Goal: Task Accomplishment & Management: Manage account settings

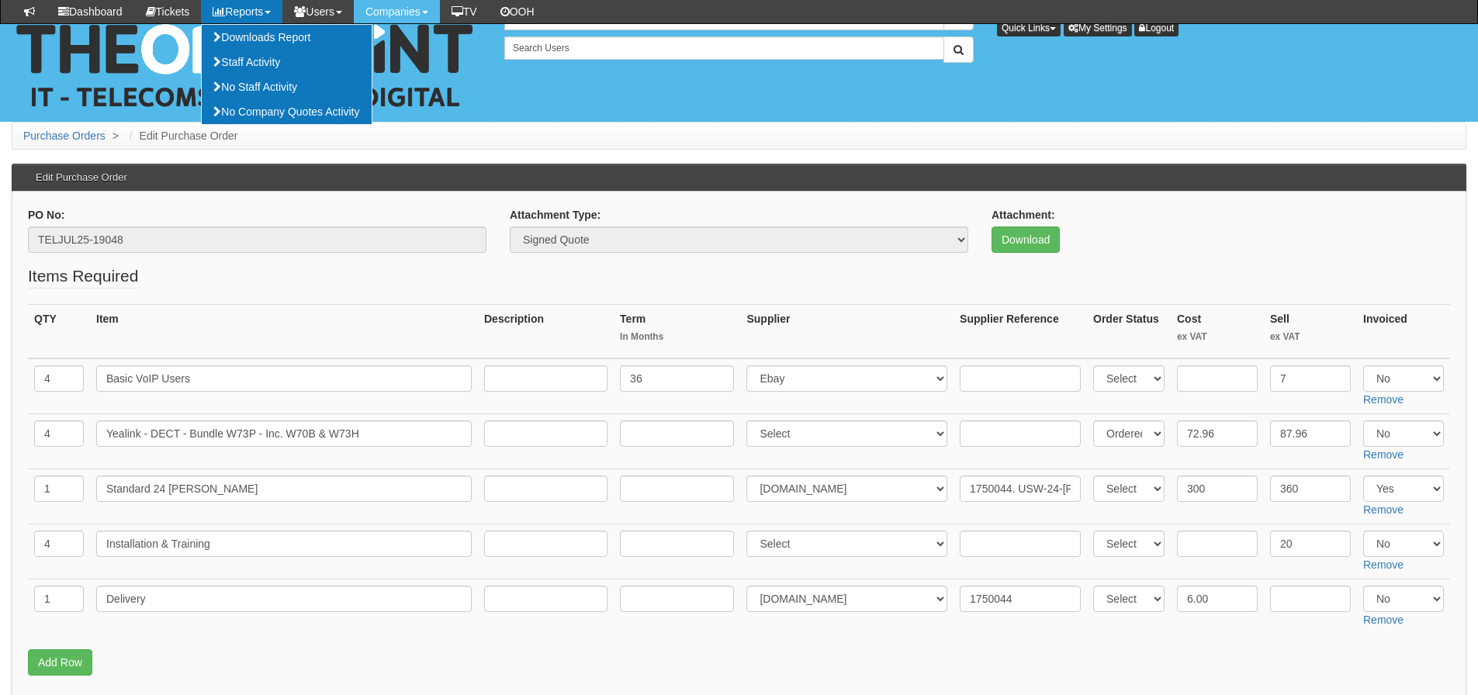
scroll to position [164, 0]
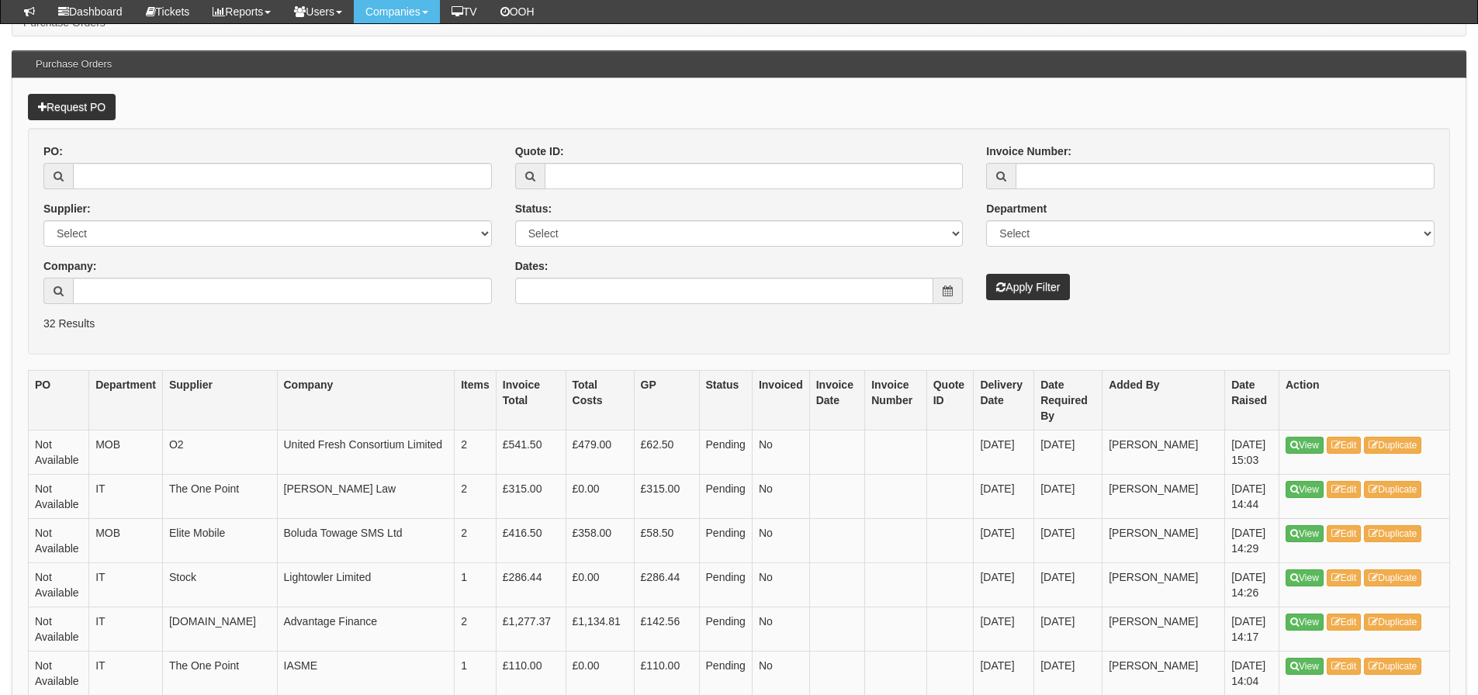
scroll to position [78, 0]
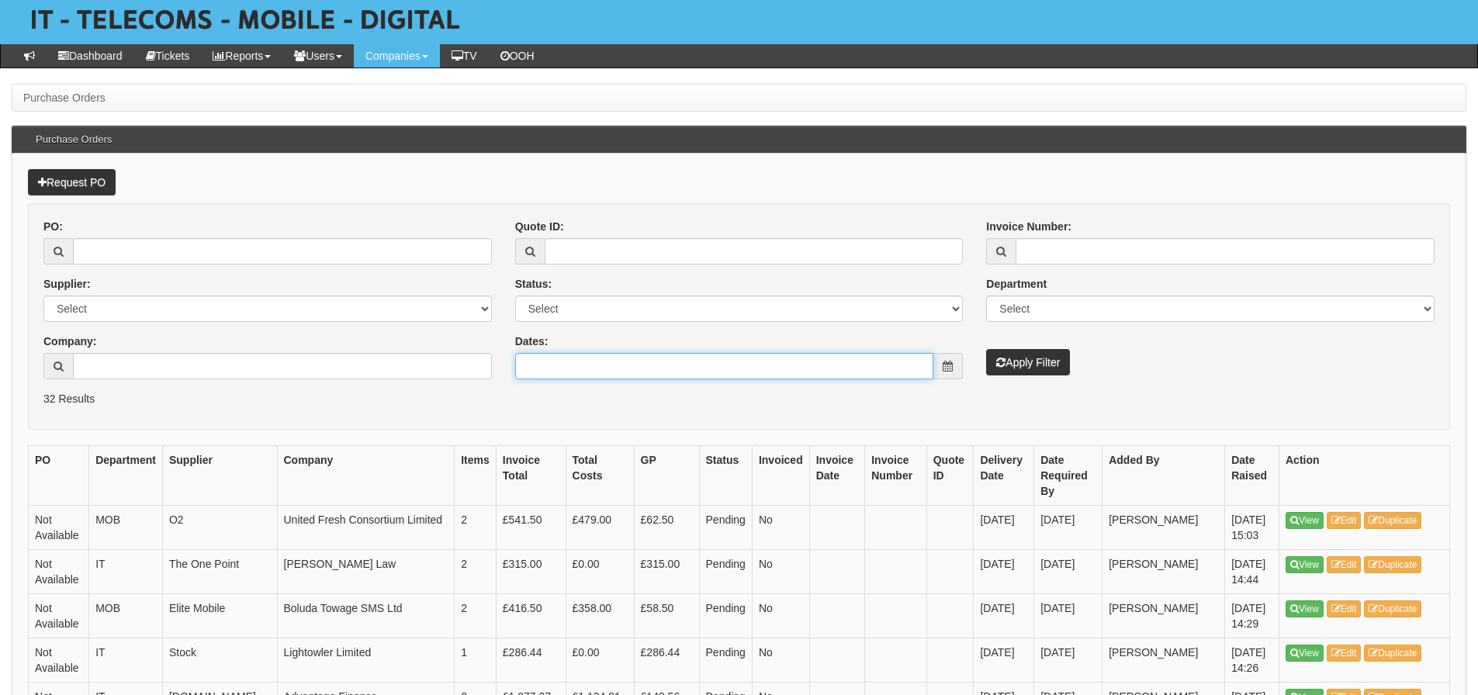
click at [661, 365] on input "Dates:" at bounding box center [724, 366] width 419 height 26
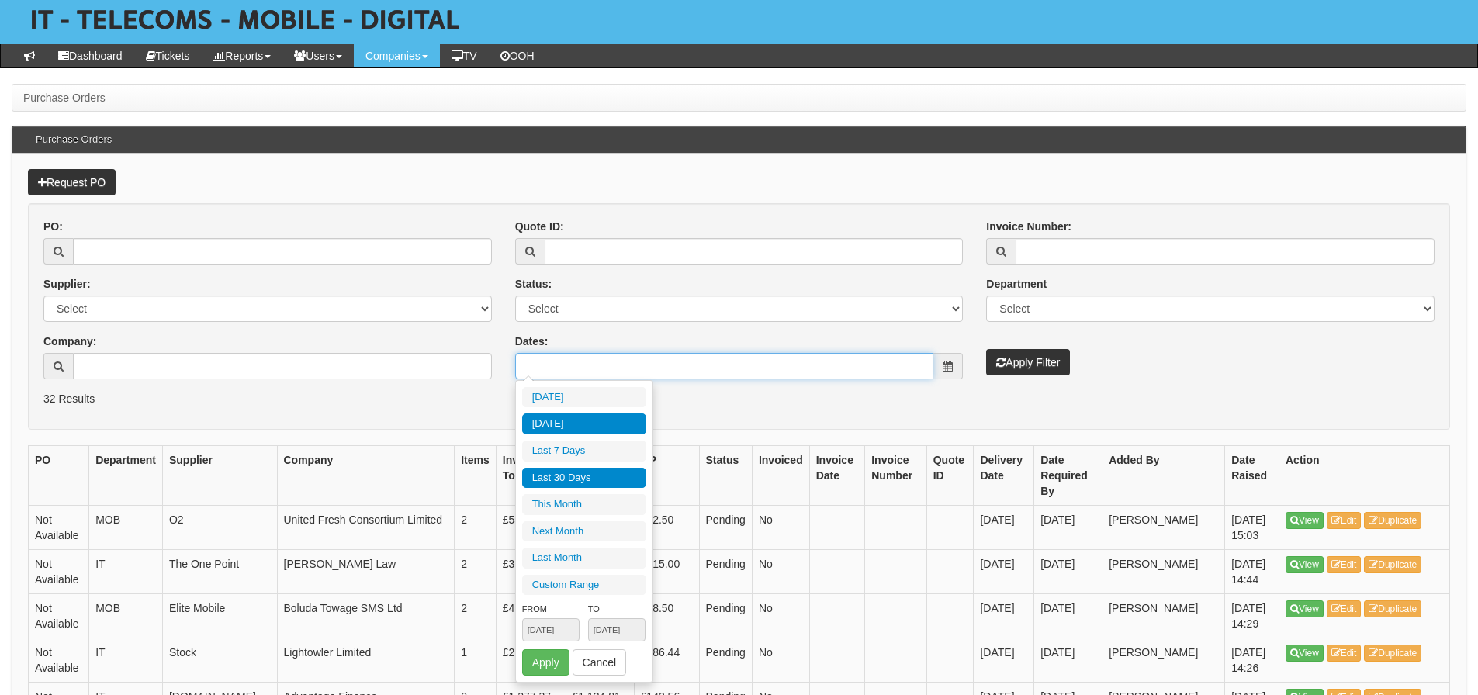
type input "2025-08-27"
type input "2025-07-30"
type input "2025-08-28"
type input "2025-07-30"
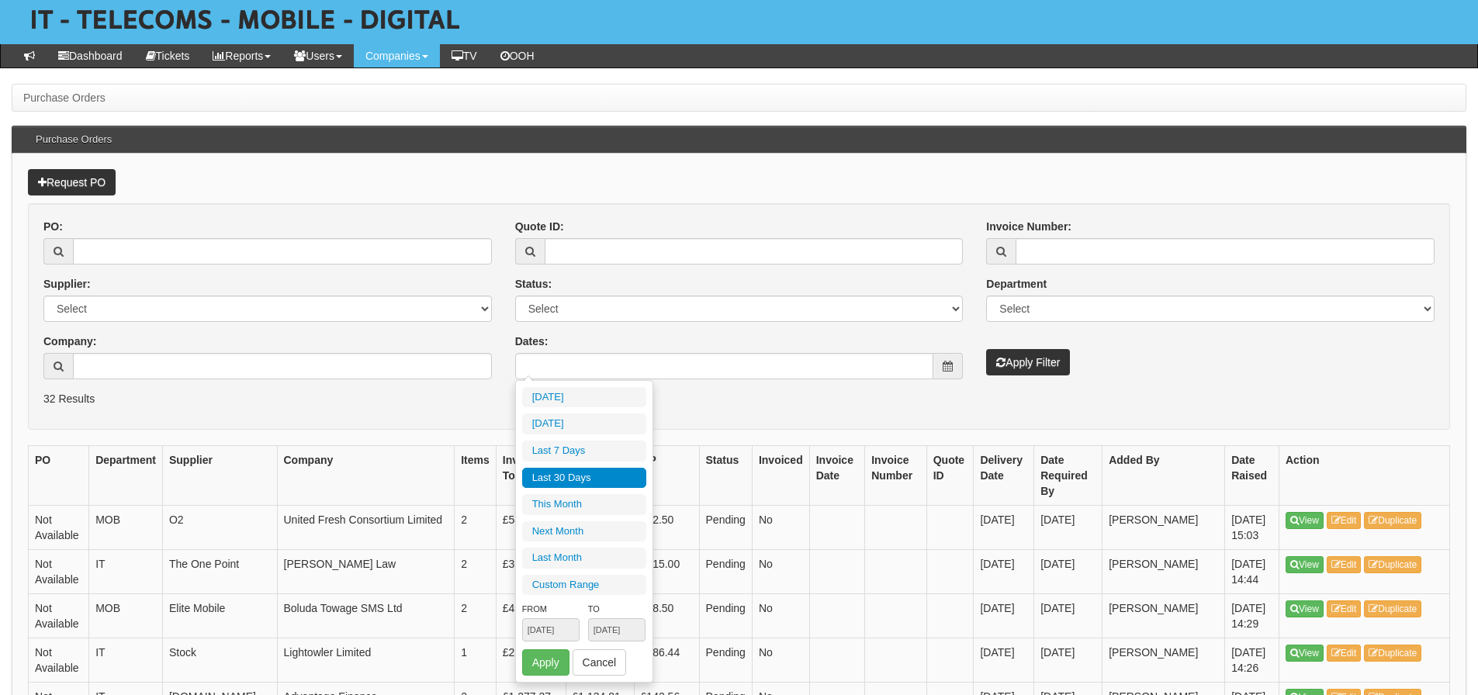
click at [609, 472] on li "Last 30 Days" at bounding box center [584, 478] width 124 height 21
type input "2025-07-30 - 2025-08-28"
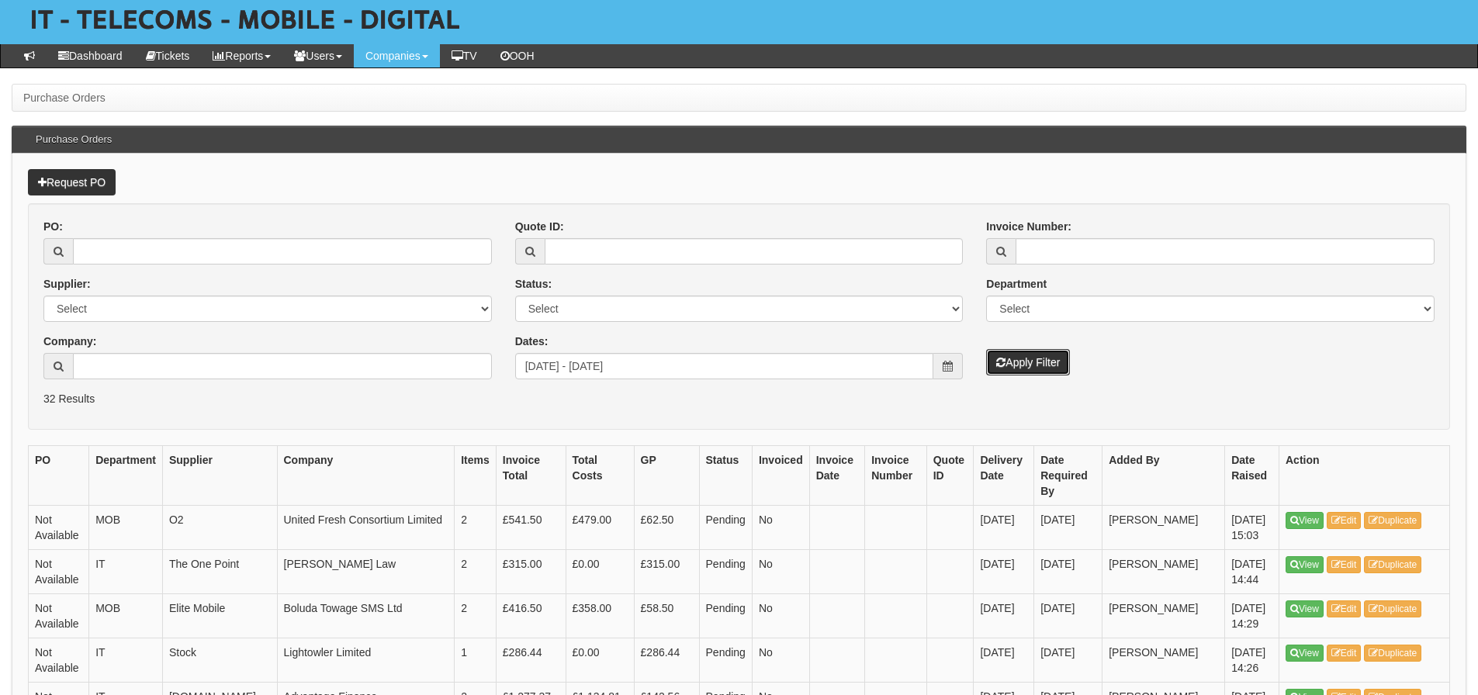
click at [1019, 372] on button "Apply Filter" at bounding box center [1028, 362] width 84 height 26
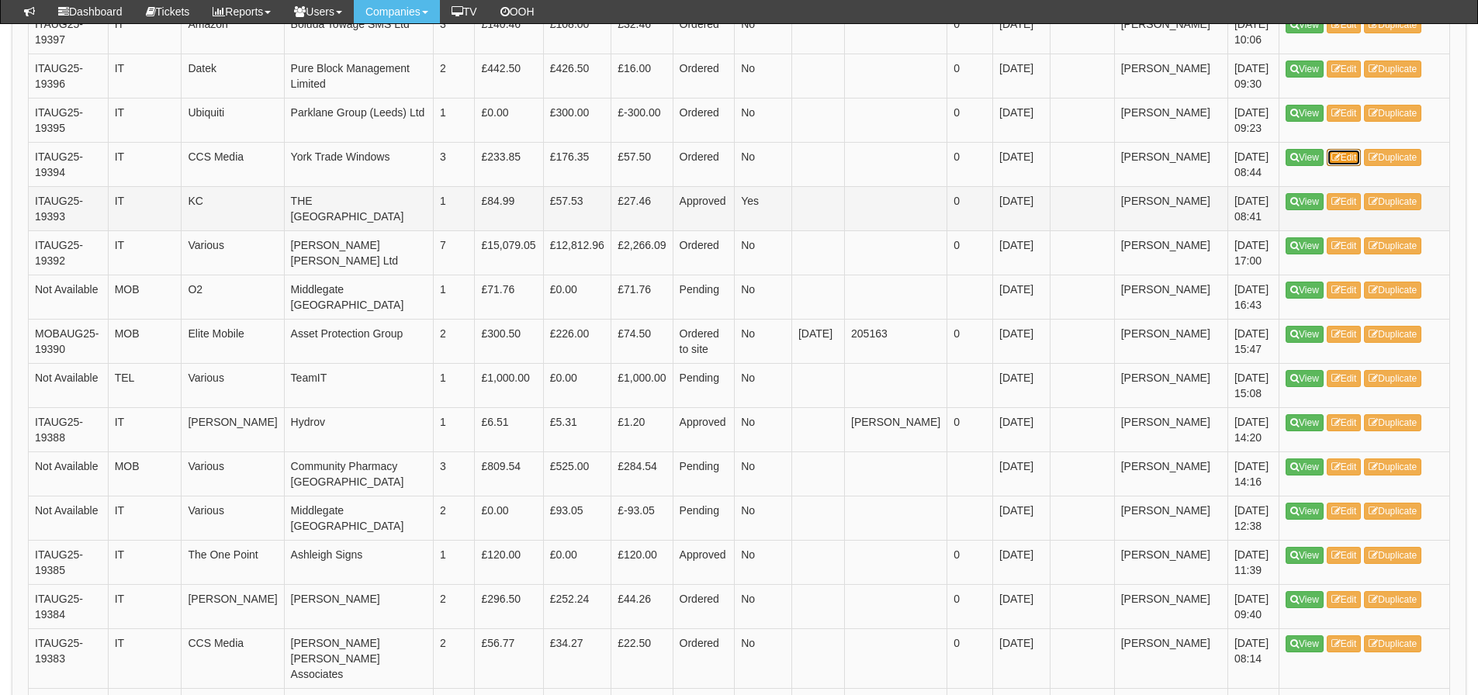
scroll to position [1164, 0]
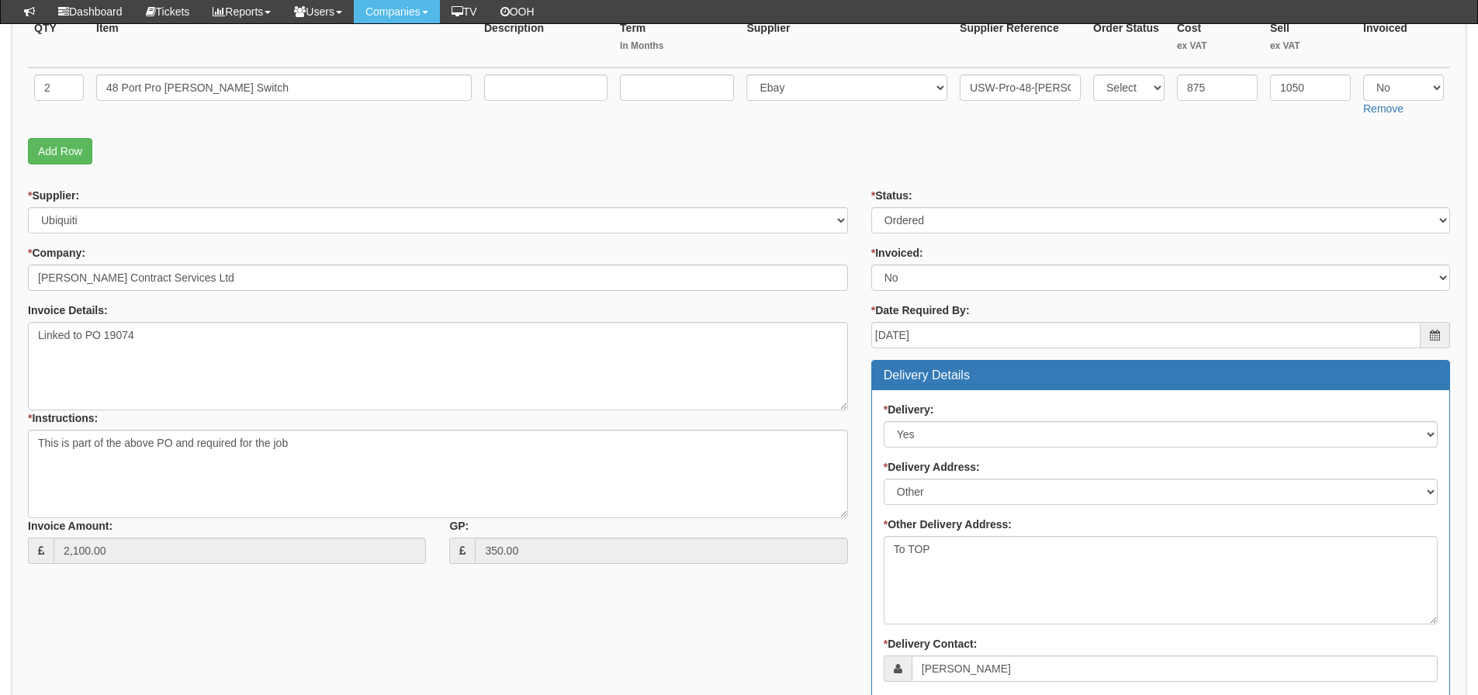
scroll to position [265, 0]
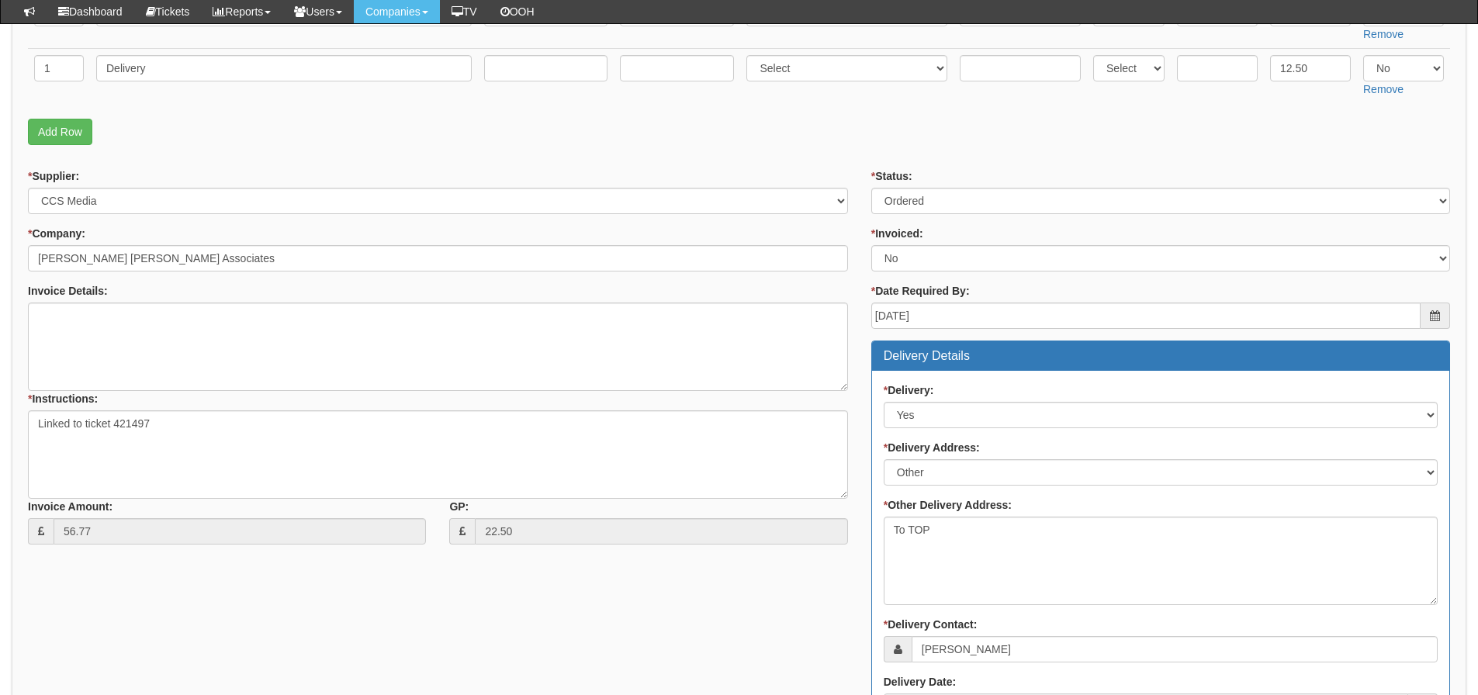
scroll to position [310, 0]
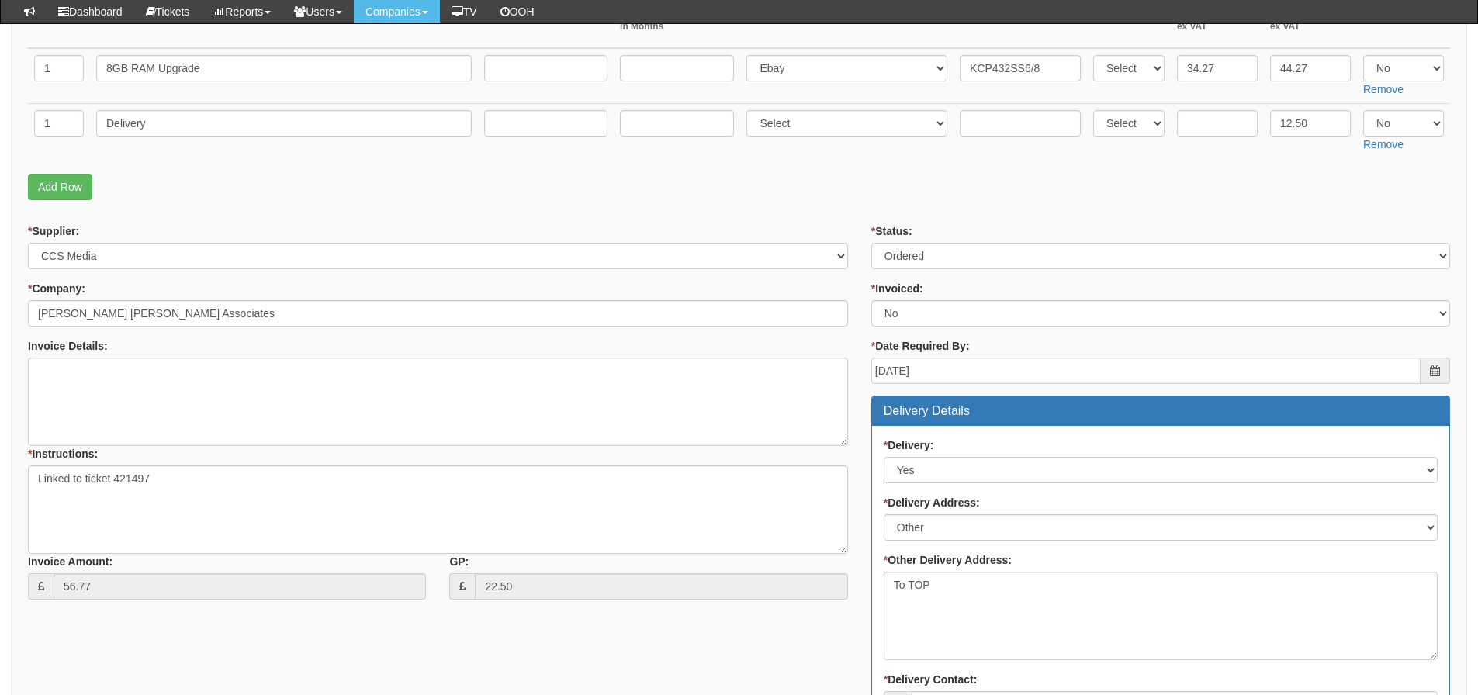
click at [171, 150] on td "Delivery" at bounding box center [284, 130] width 388 height 55
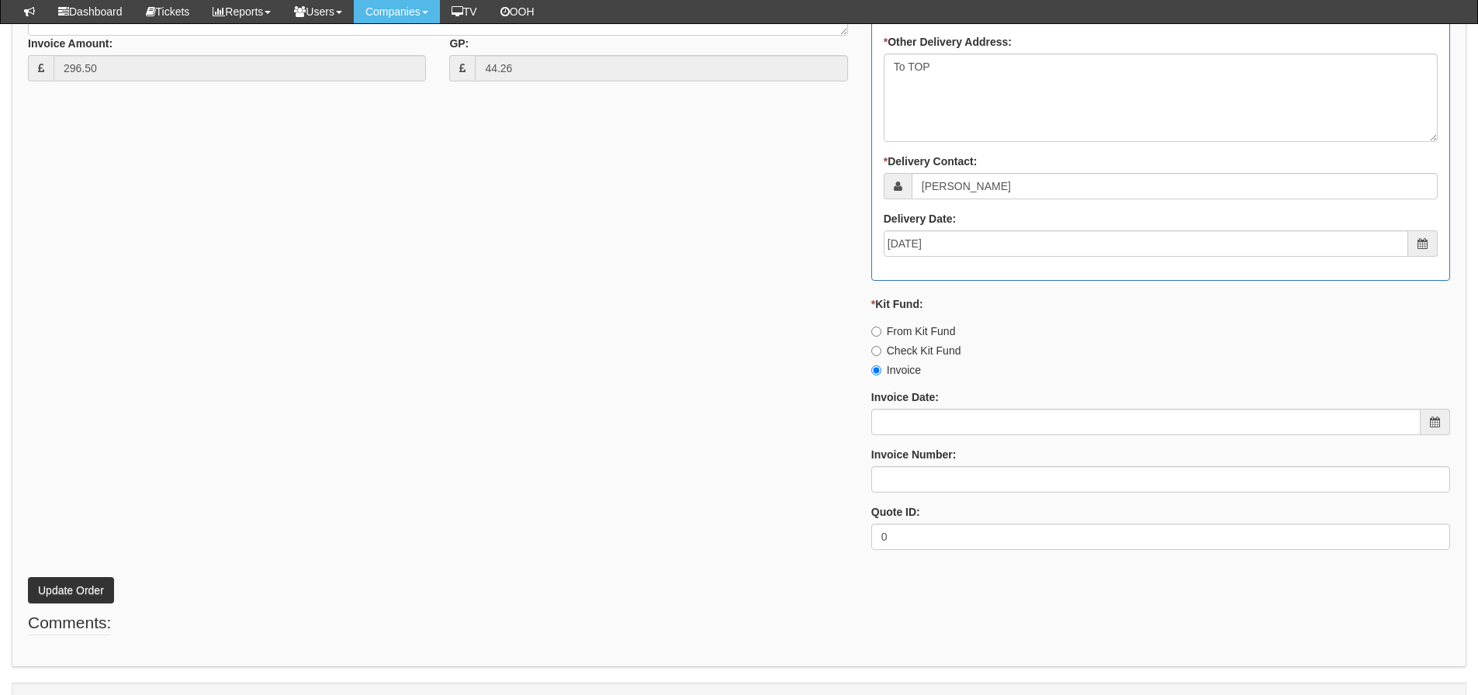
scroll to position [863, 0]
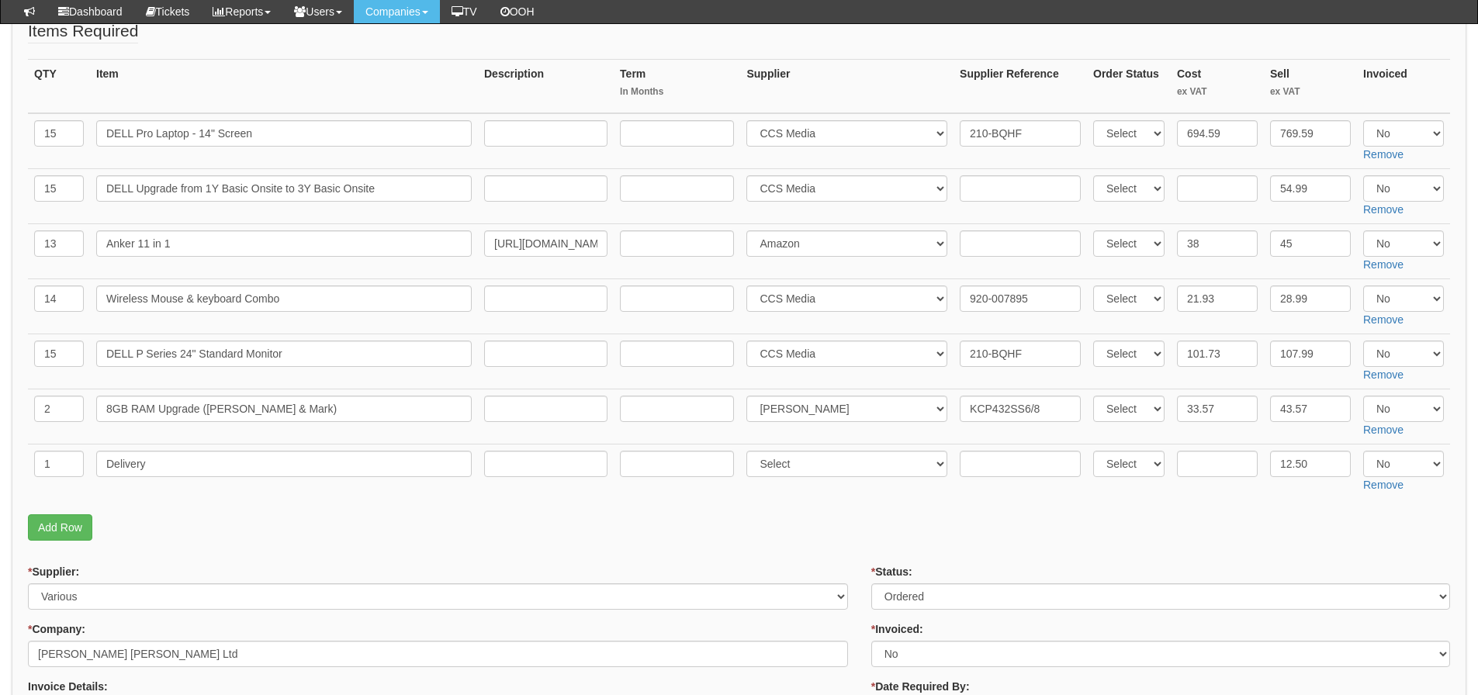
scroll to position [207, 0]
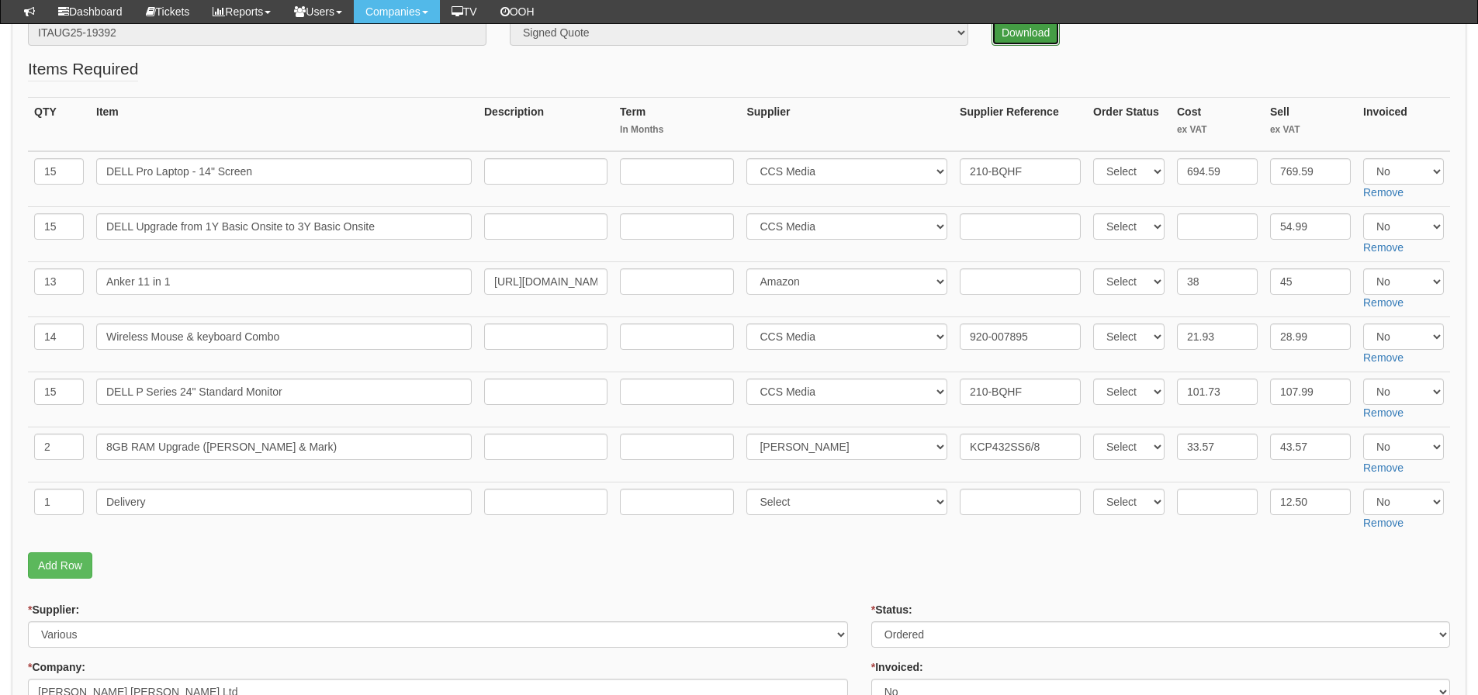
click at [1032, 36] on link "Download" at bounding box center [1025, 32] width 68 height 26
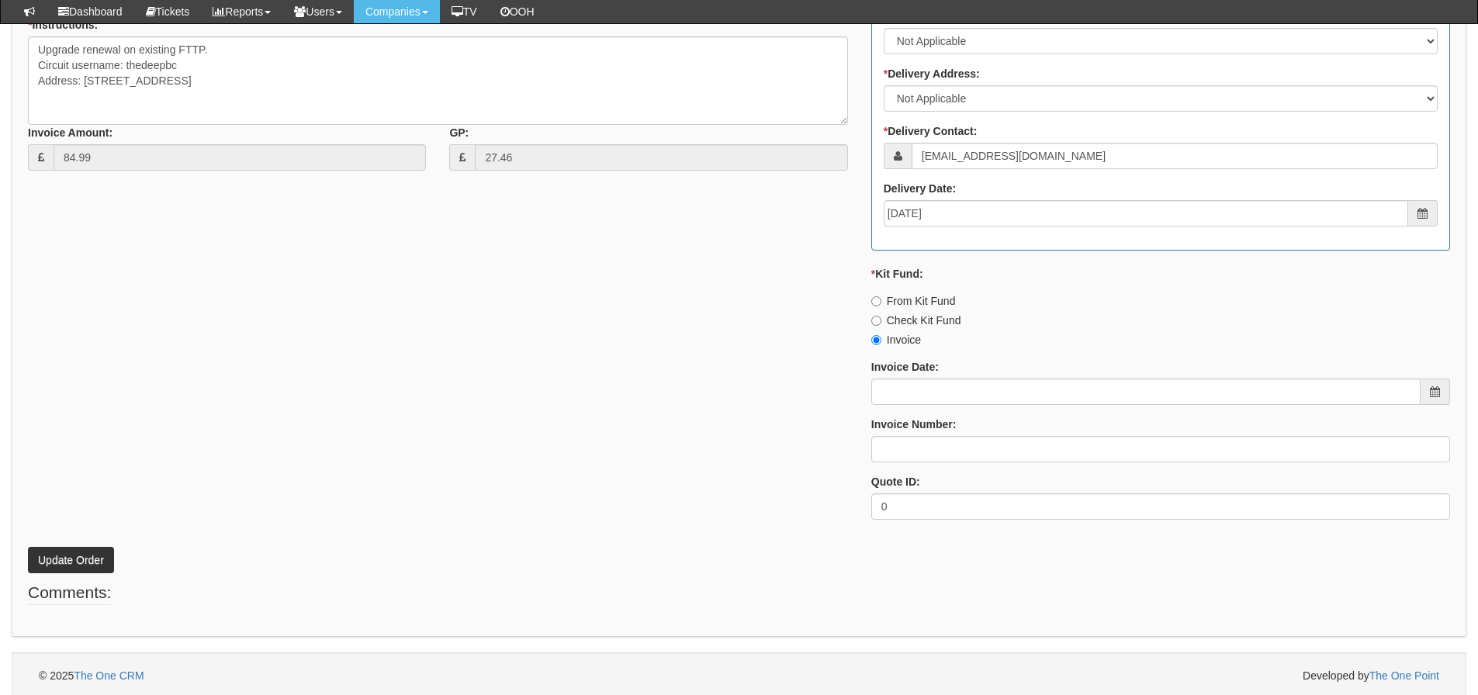
scroll to position [688, 0]
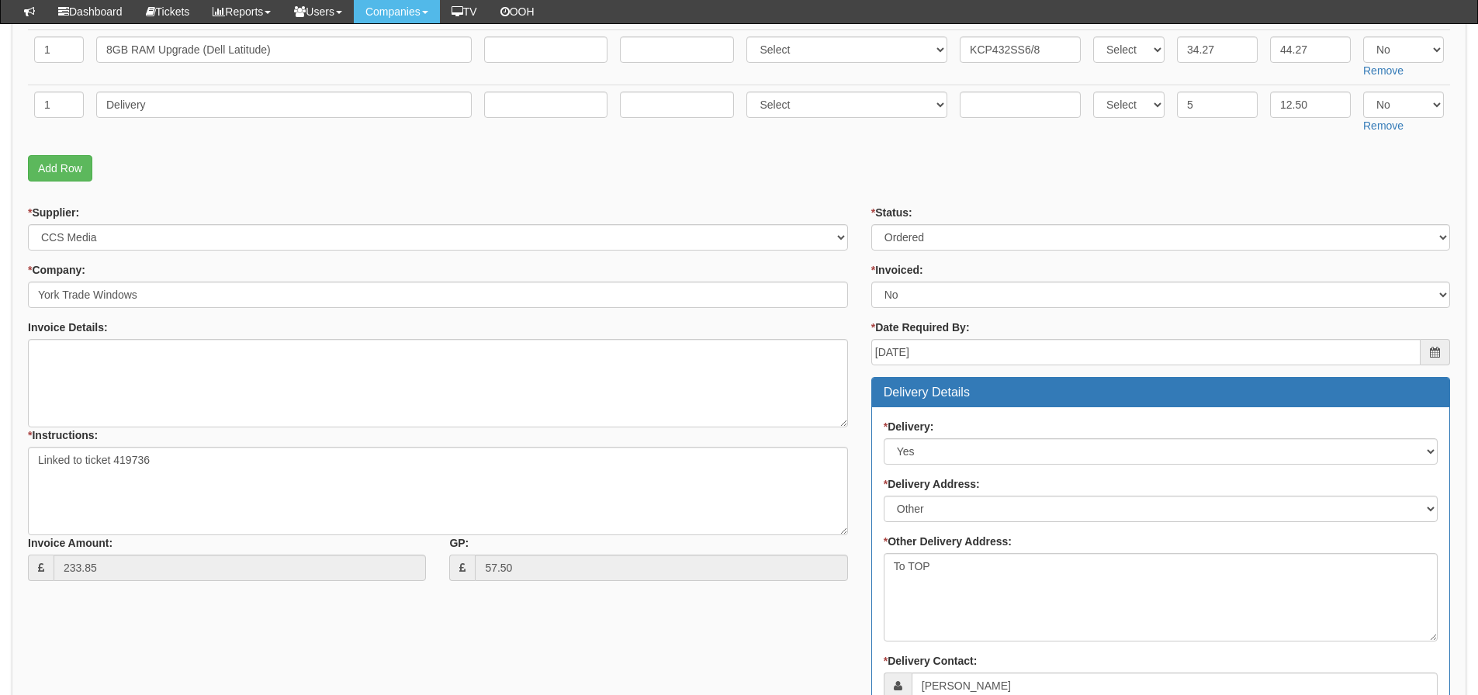
scroll to position [388, 0]
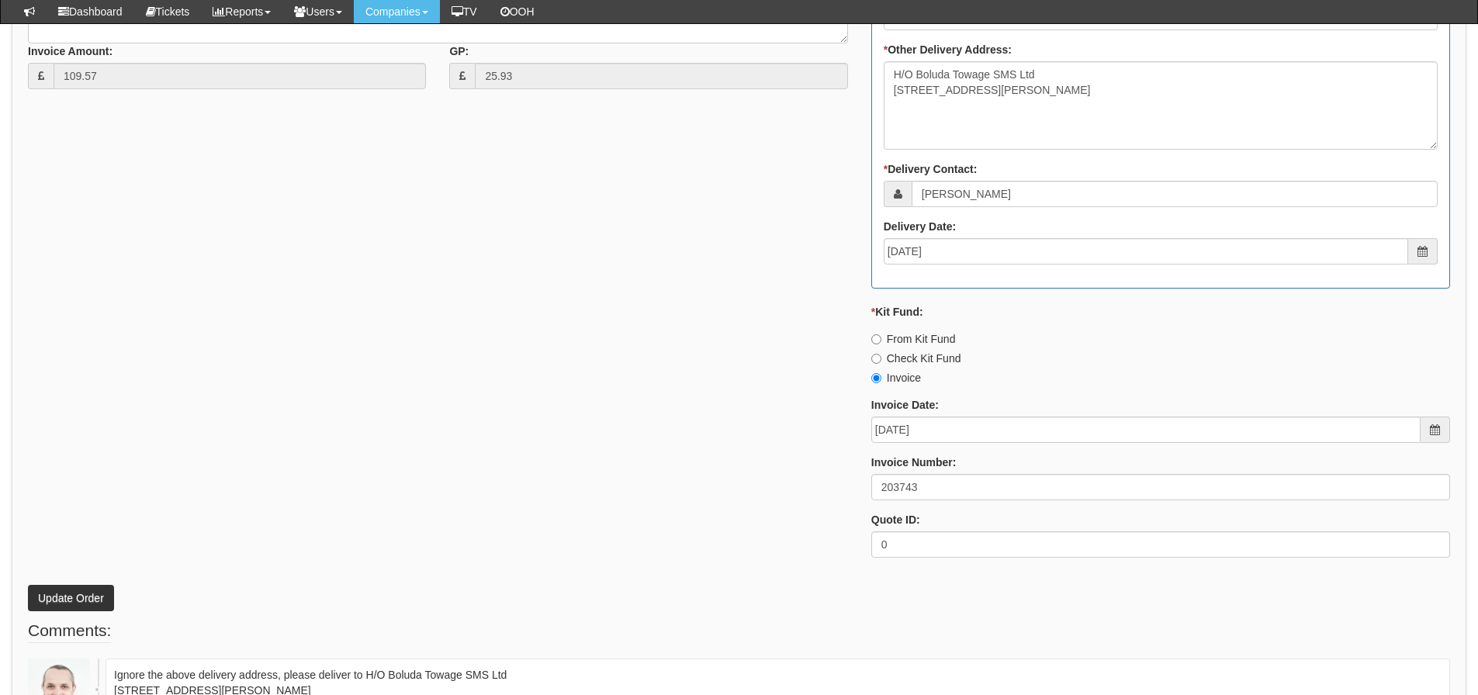
scroll to position [1045, 0]
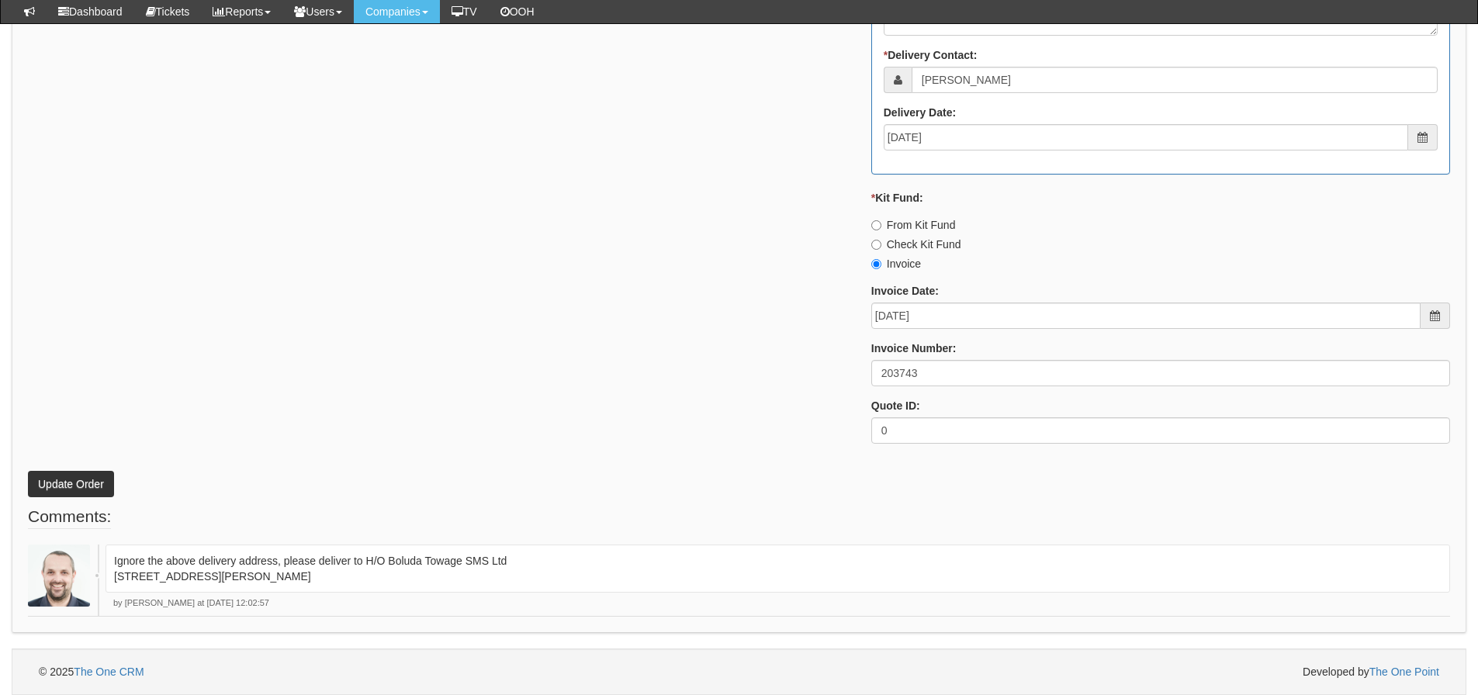
click at [458, 306] on div "* Supplier: Select 123 [DOMAIN_NAME] 1Password 3 4Gon [PERSON_NAME] Electric Lt…" at bounding box center [738, 27] width 1445 height 857
click at [442, 330] on div "* Supplier: Select 123 [DOMAIN_NAME] 1Password 3 4Gon [PERSON_NAME] Electric Lt…" at bounding box center [738, 27] width 1445 height 857
